Goal: Information Seeking & Learning: Learn about a topic

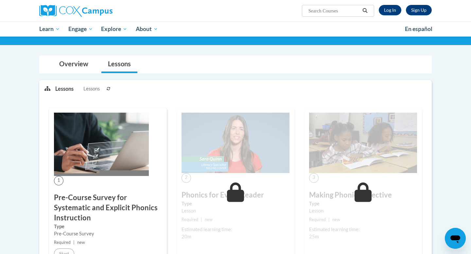
scroll to position [21, 0]
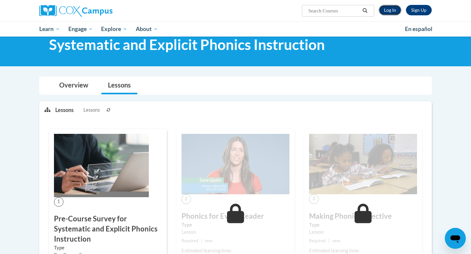
click at [384, 9] on link "Log In" at bounding box center [390, 10] width 23 height 10
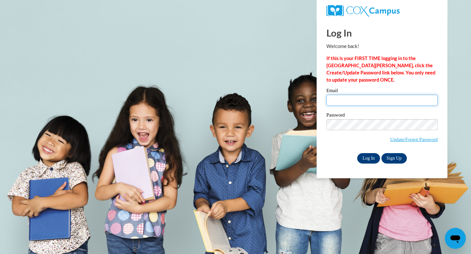
type input "crhend9299@ung.edu"
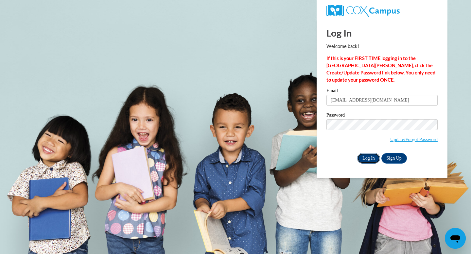
click at [369, 159] on input "Log In" at bounding box center [368, 158] width 23 height 10
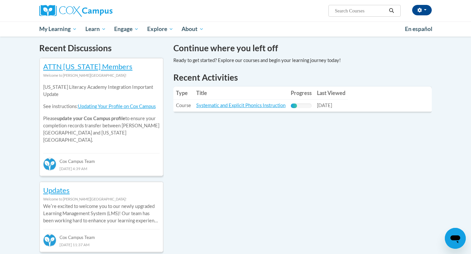
scroll to position [199, 0]
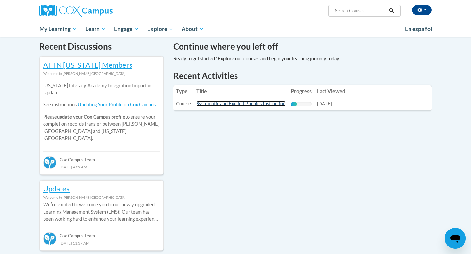
click at [229, 105] on link "Systematic and Explicit Phonics Instruction" at bounding box center [240, 104] width 89 height 6
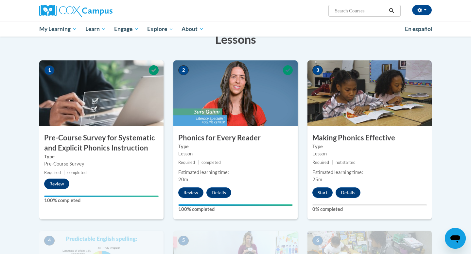
scroll to position [191, 0]
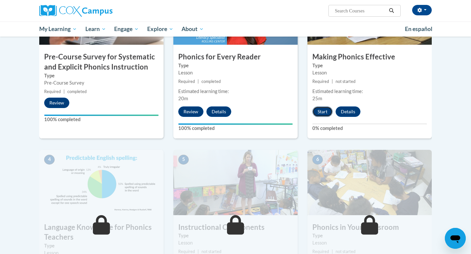
click at [326, 111] on button "Start" at bounding box center [322, 112] width 20 height 10
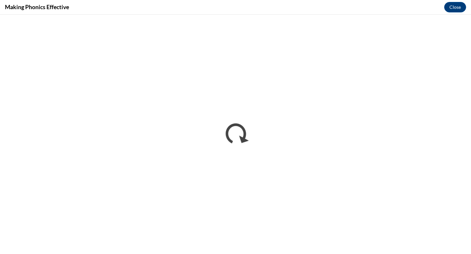
scroll to position [0, 0]
